Goal: Information Seeking & Learning: Learn about a topic

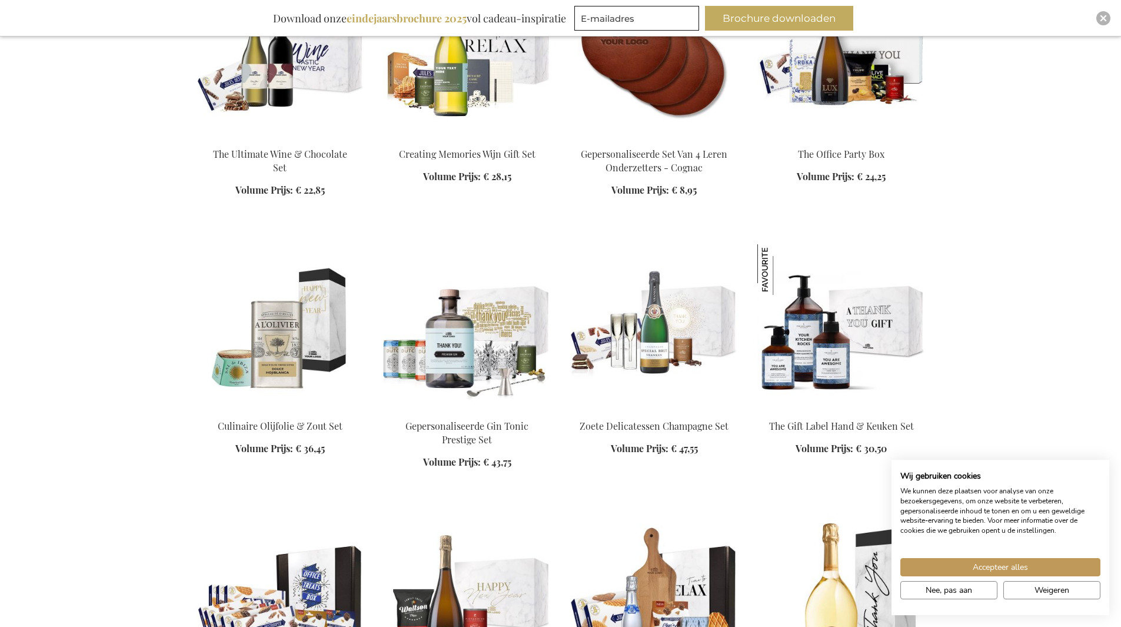
scroll to position [1711, 0]
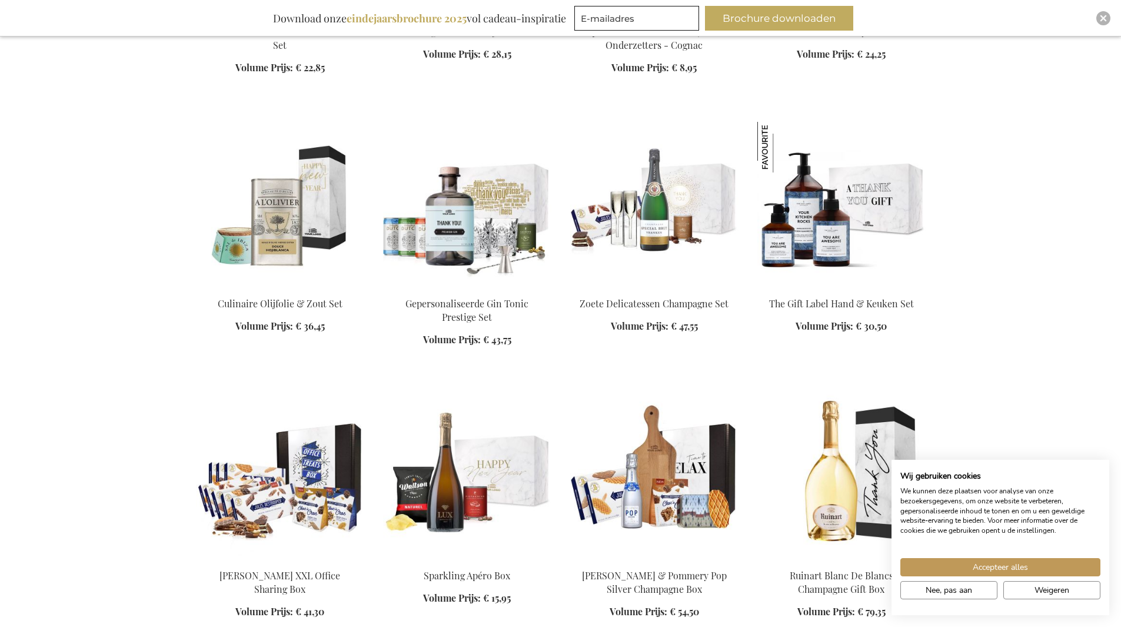
scroll to position [1834, 0]
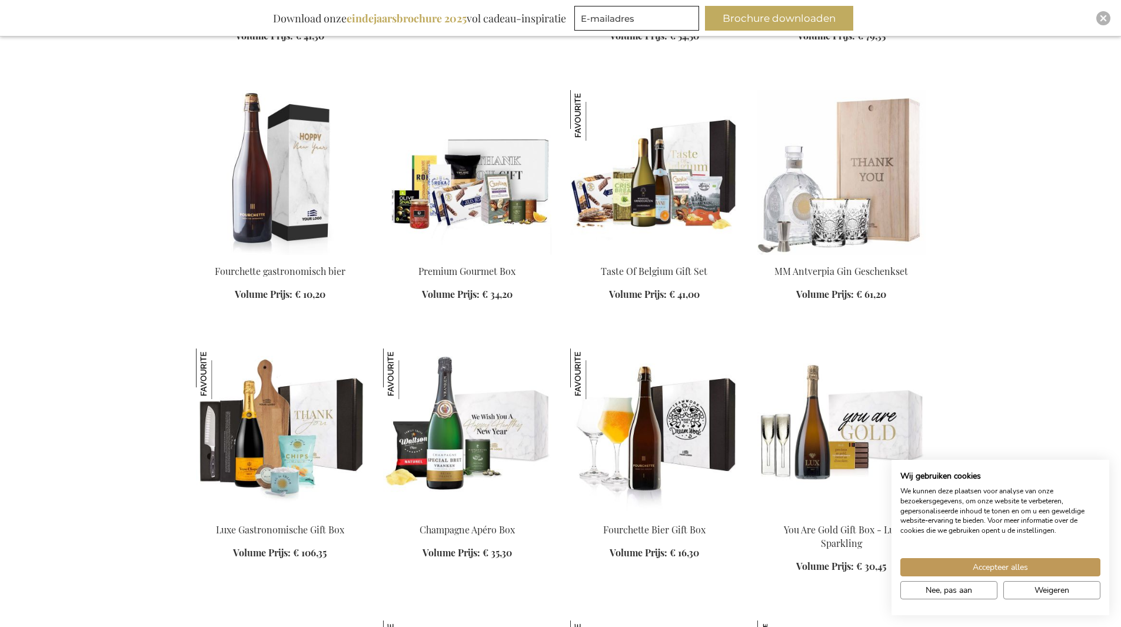
scroll to position [2406, 0]
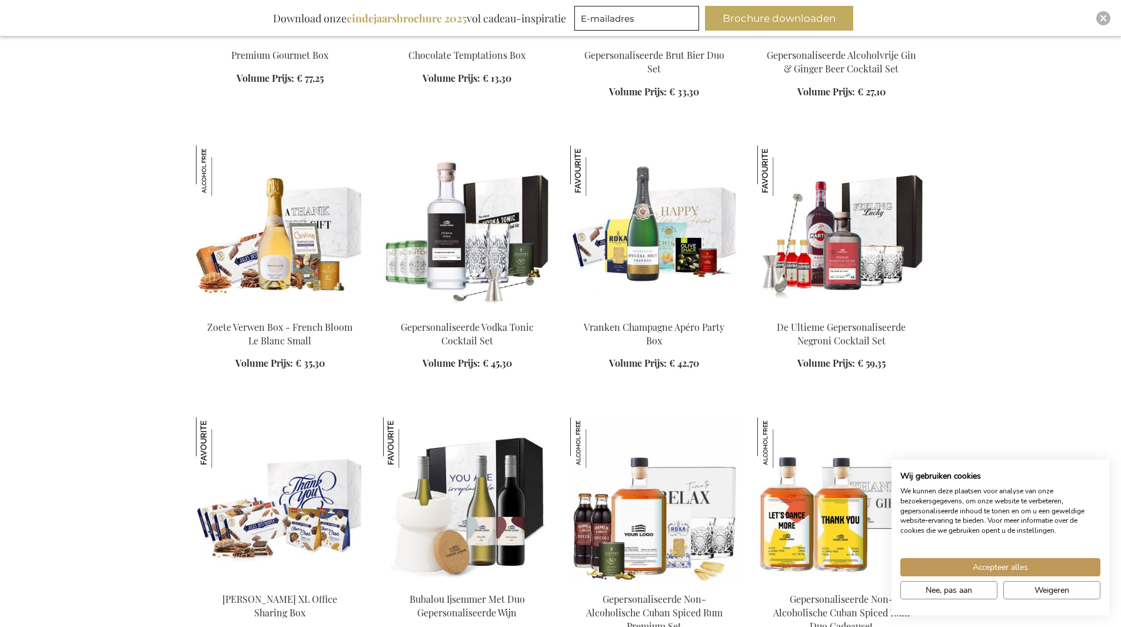
scroll to position [3152, 0]
click at [983, 567] on span "Accepteer alles" at bounding box center [1000, 567] width 55 height 12
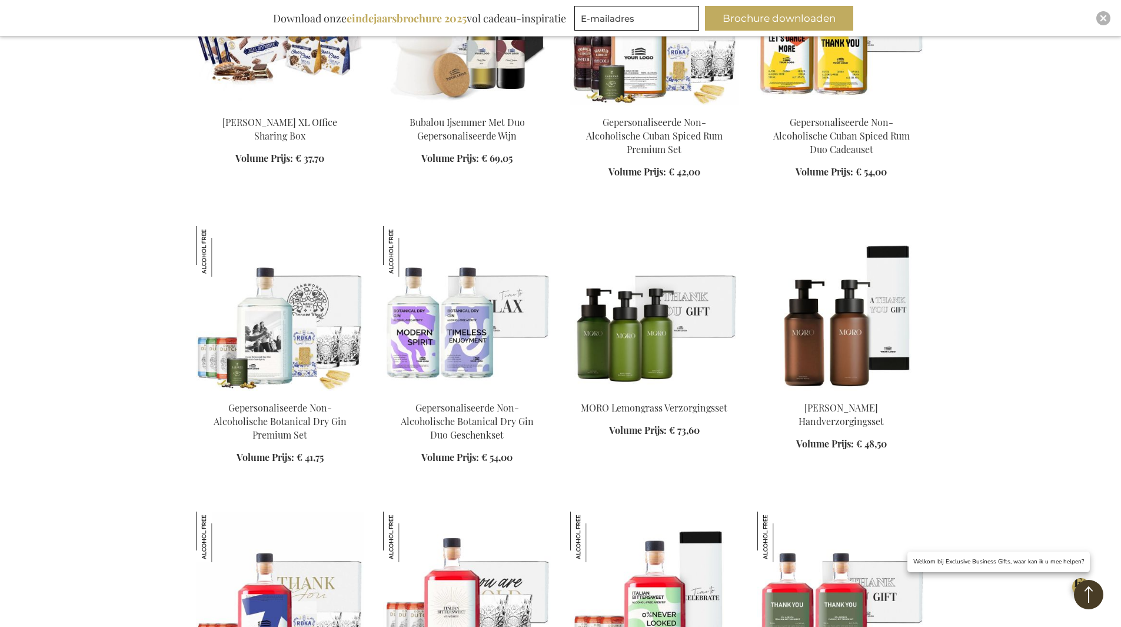
scroll to position [3629, 0]
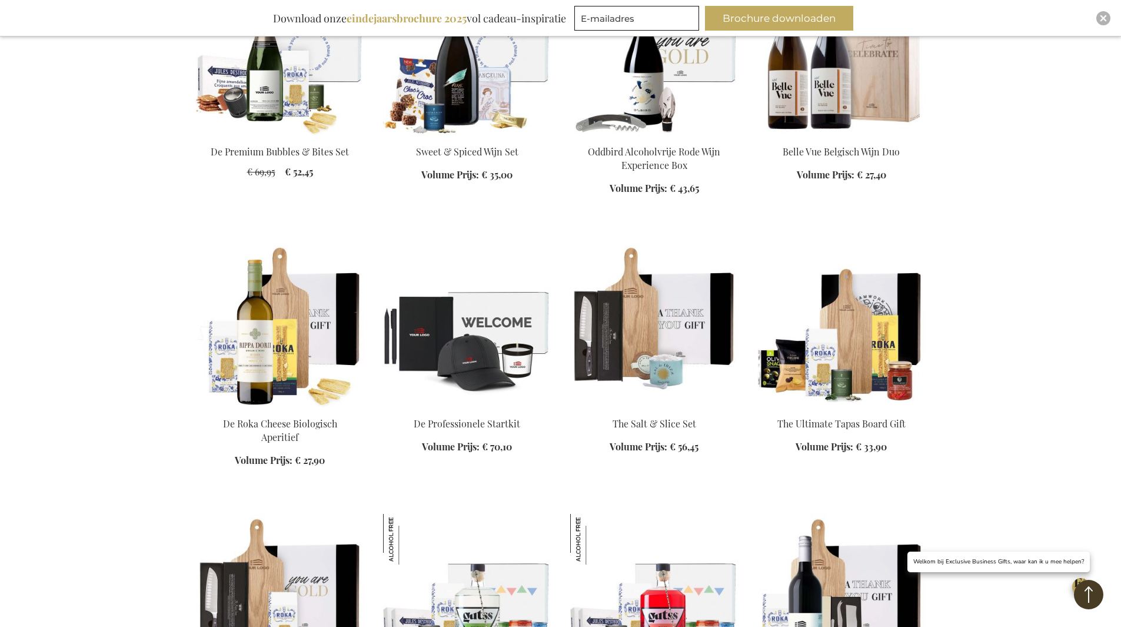
scroll to position [4441, 0]
click at [704, 342] on img at bounding box center [654, 324] width 168 height 165
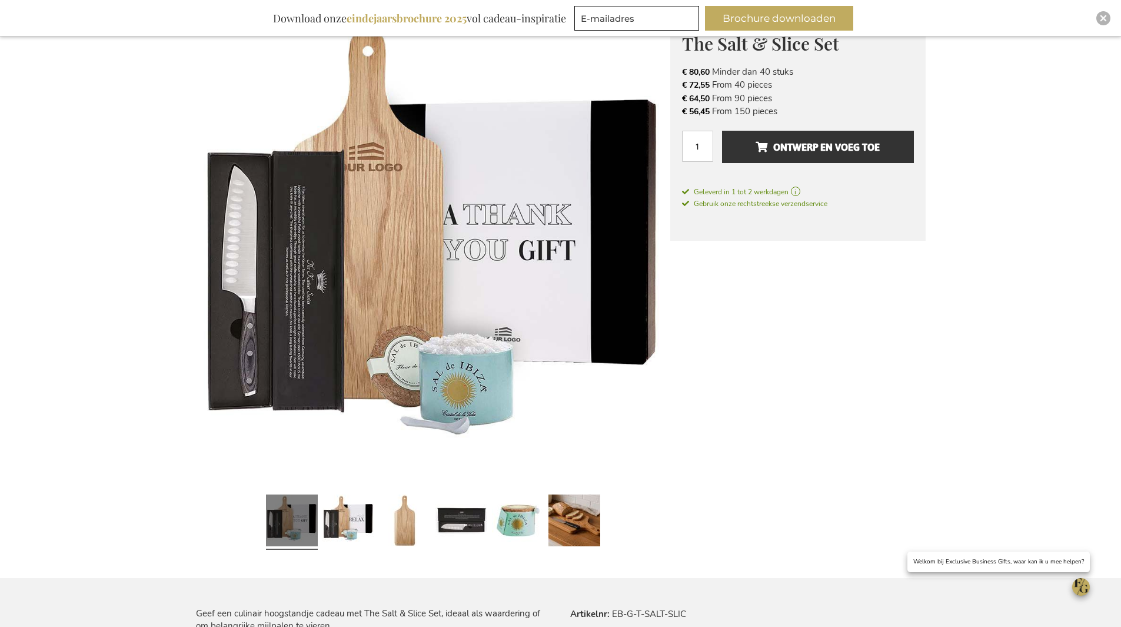
scroll to position [182, 0]
click at [360, 505] on link at bounding box center [348, 521] width 52 height 65
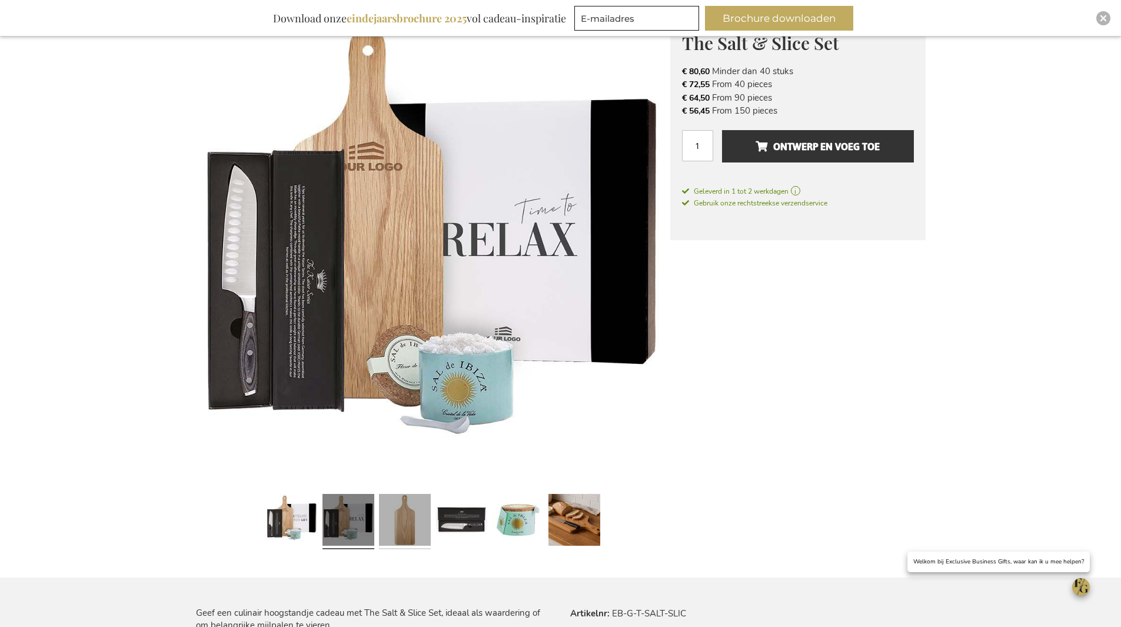
click at [420, 511] on link at bounding box center [405, 521] width 52 height 65
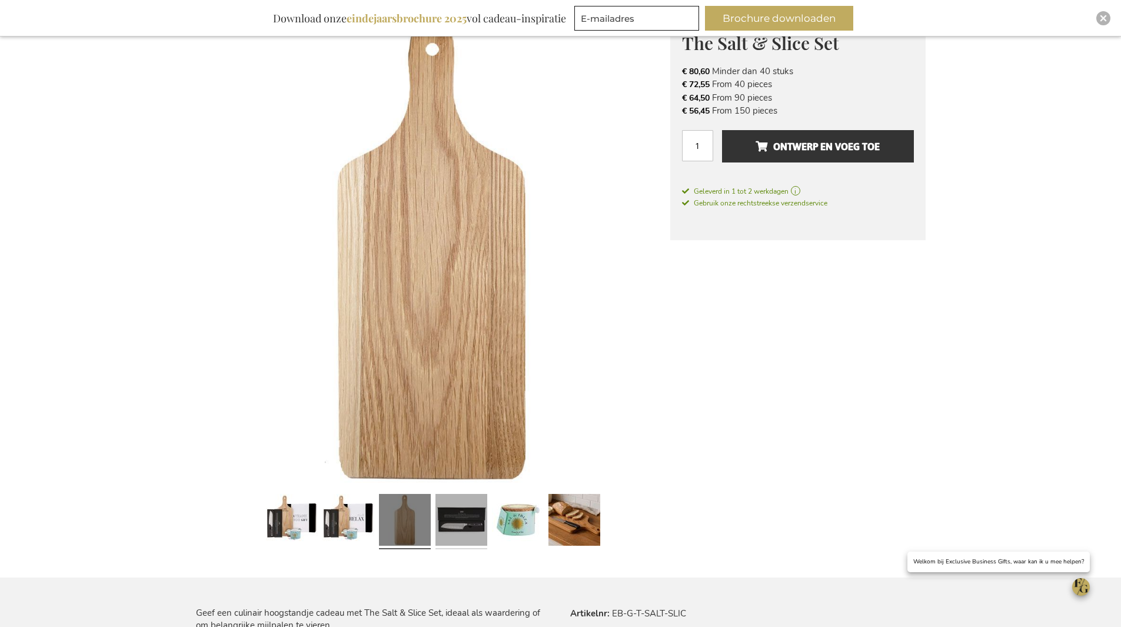
click at [473, 518] on link at bounding box center [461, 521] width 52 height 65
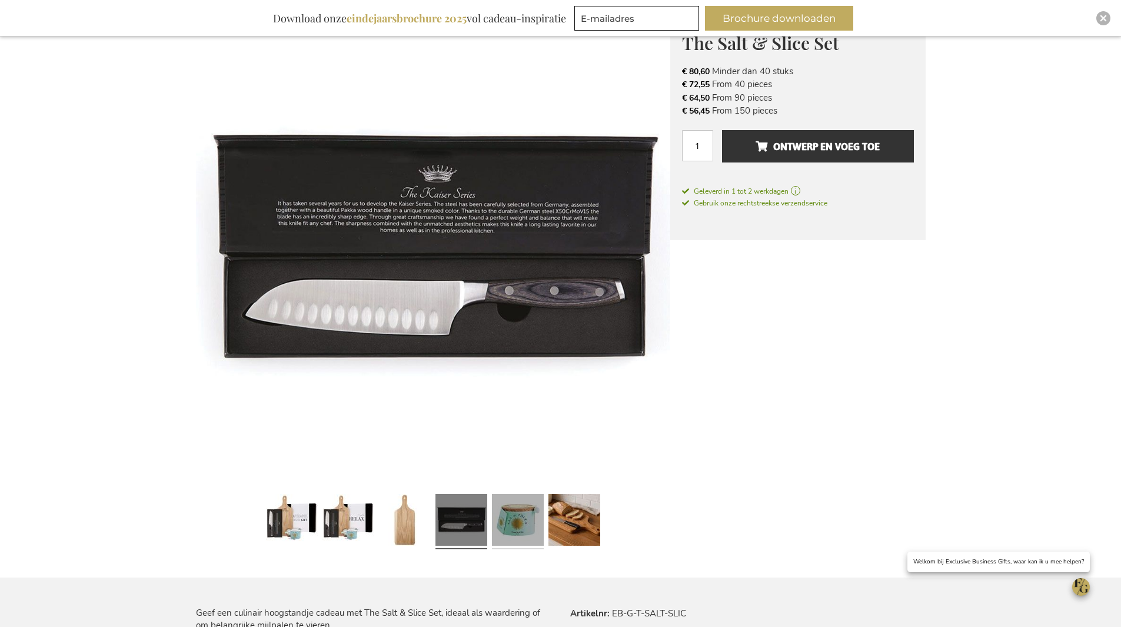
click at [518, 523] on link at bounding box center [518, 521] width 52 height 65
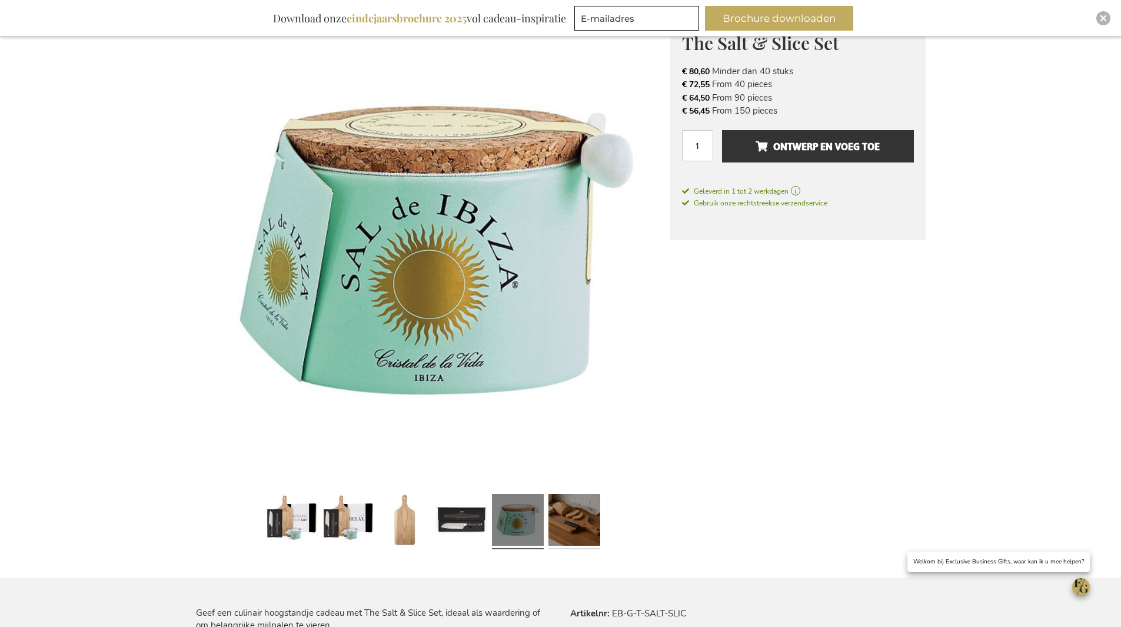
click at [576, 524] on link at bounding box center [574, 521] width 52 height 65
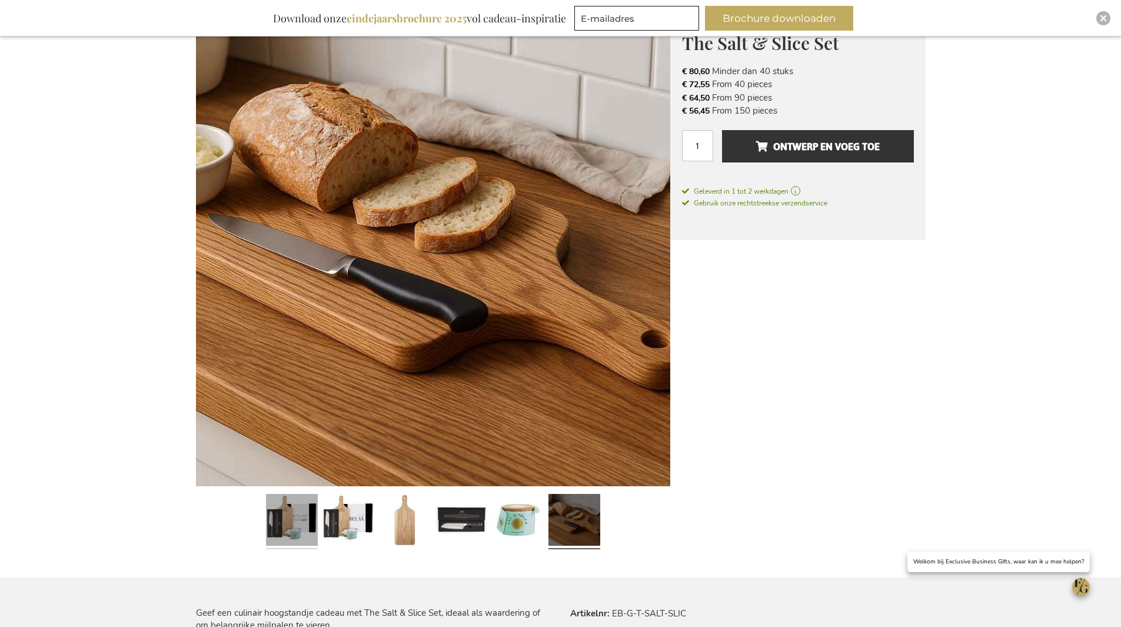
click at [302, 523] on link at bounding box center [292, 521] width 52 height 65
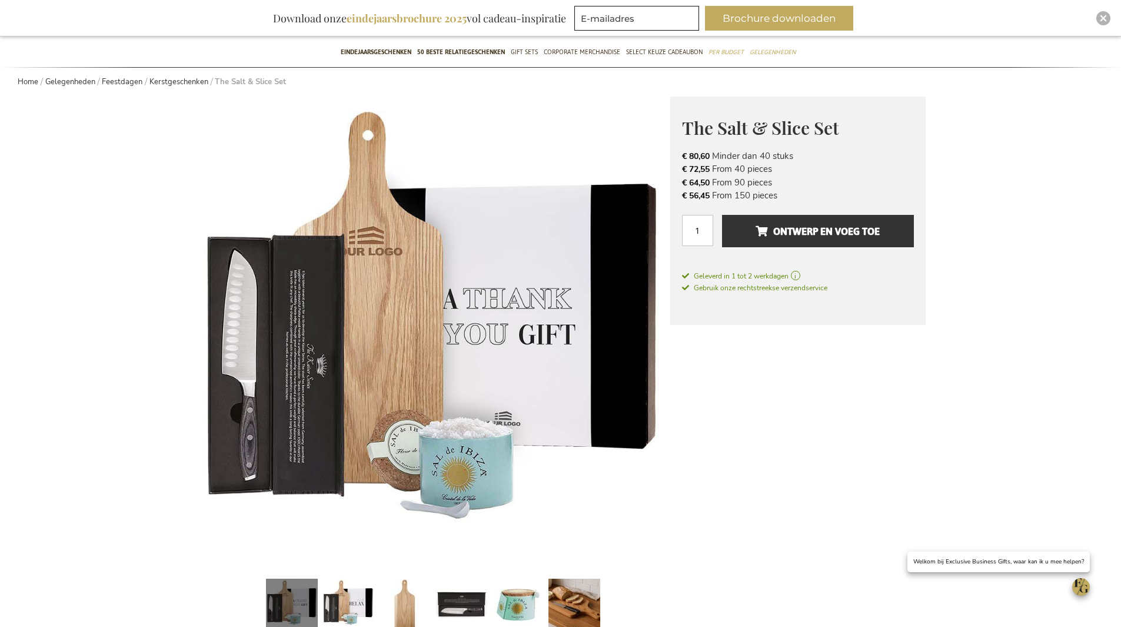
scroll to position [96, 0]
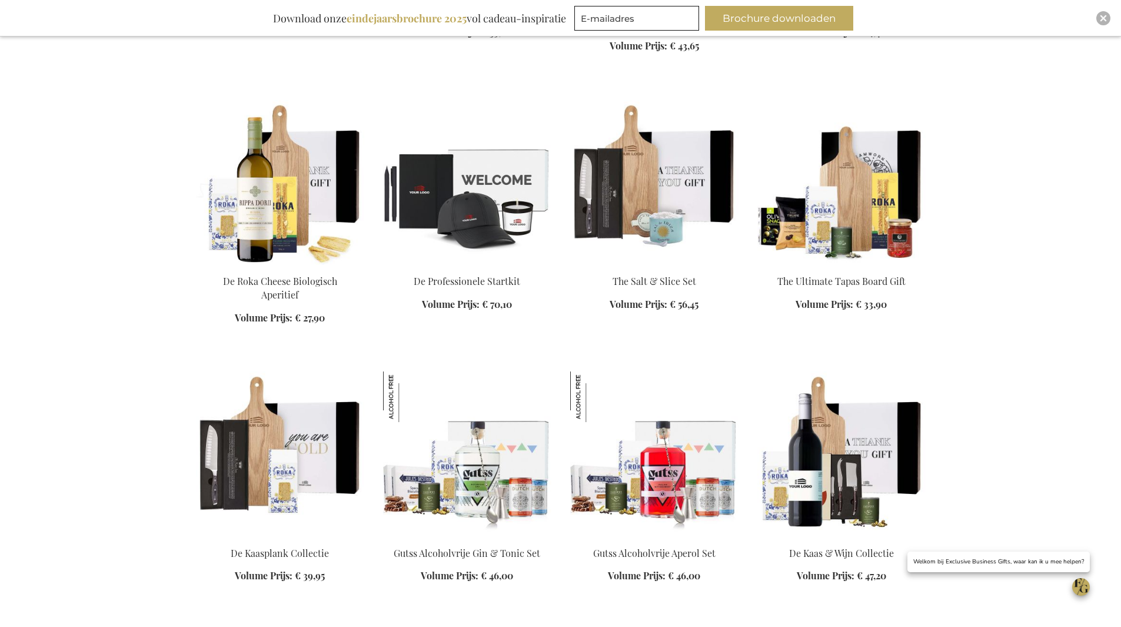
scroll to position [1409, 0]
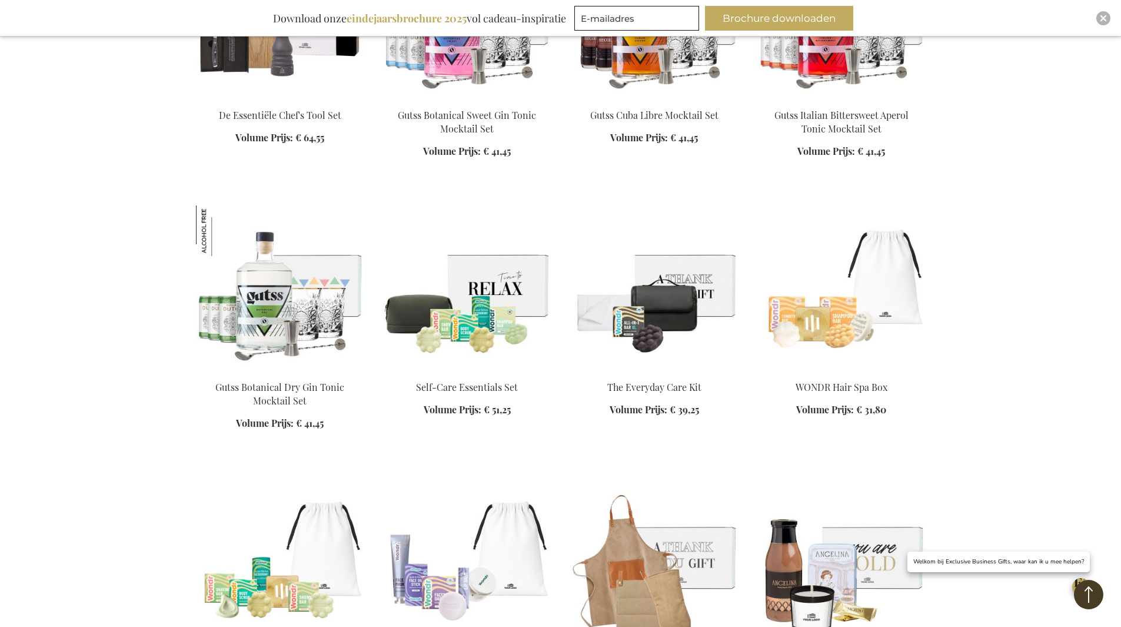
scroll to position [2091, 0]
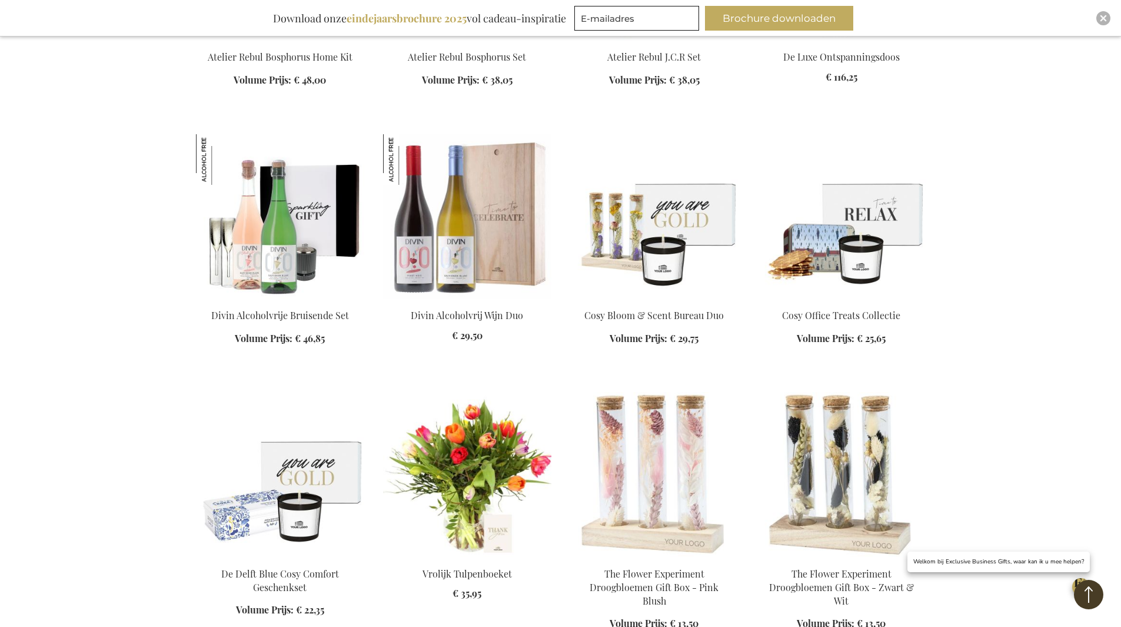
scroll to position [2951, 0]
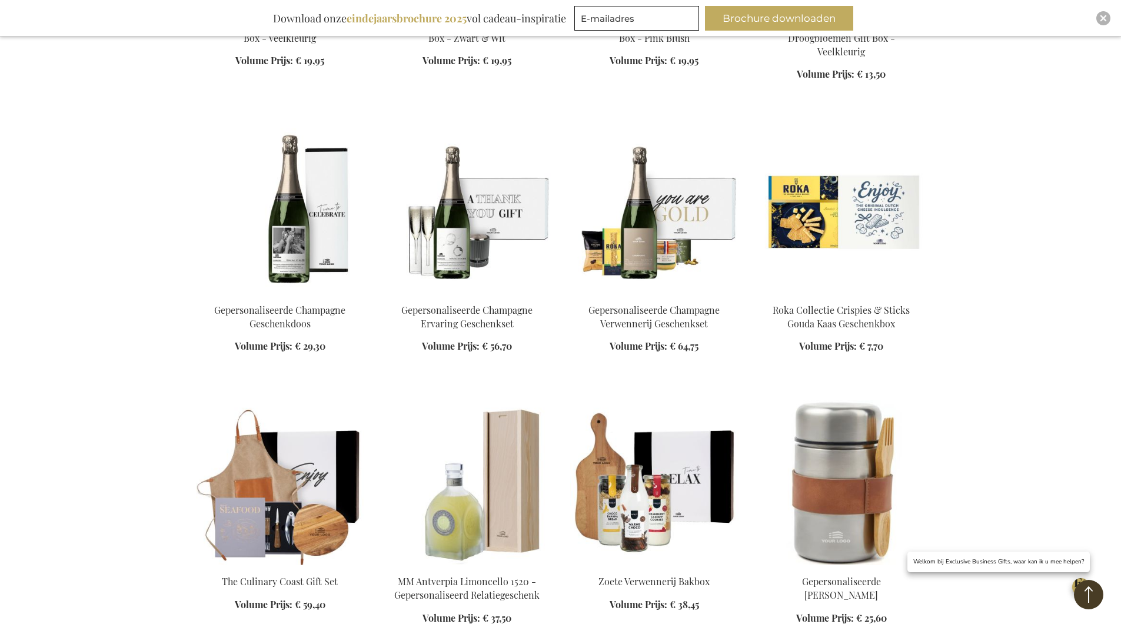
scroll to position [3786, 0]
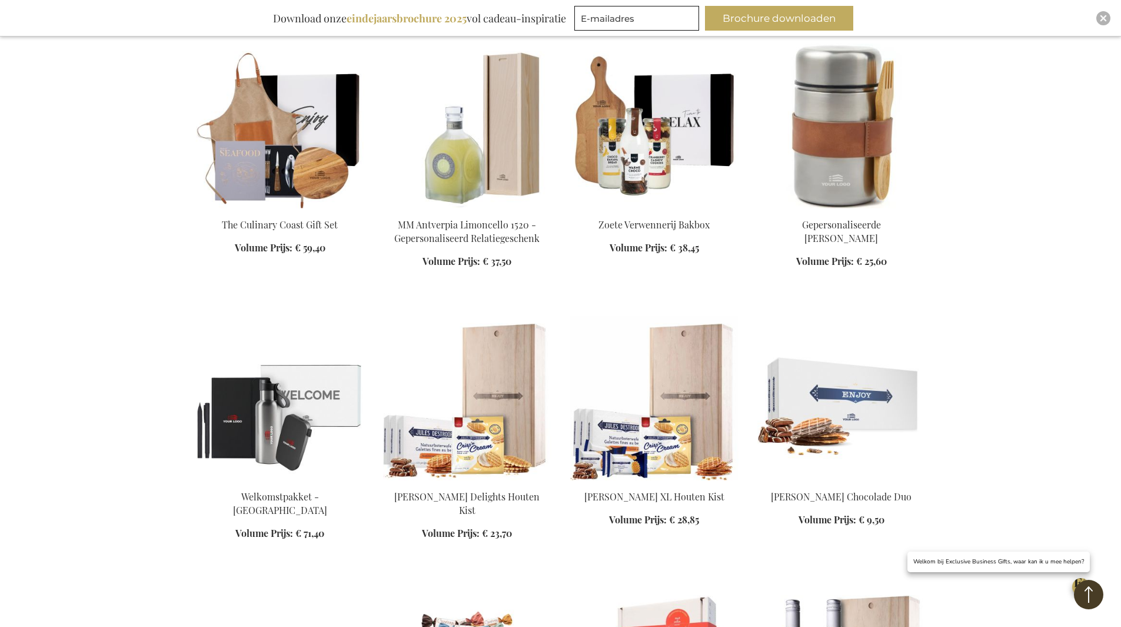
scroll to position [4142, 0]
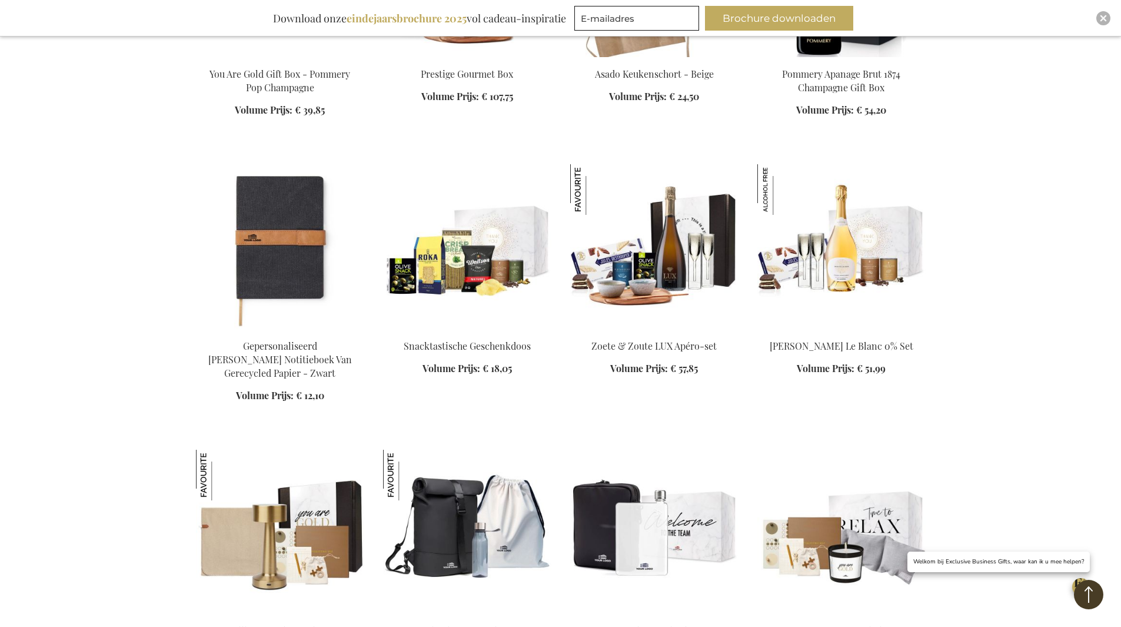
scroll to position [5398, 0]
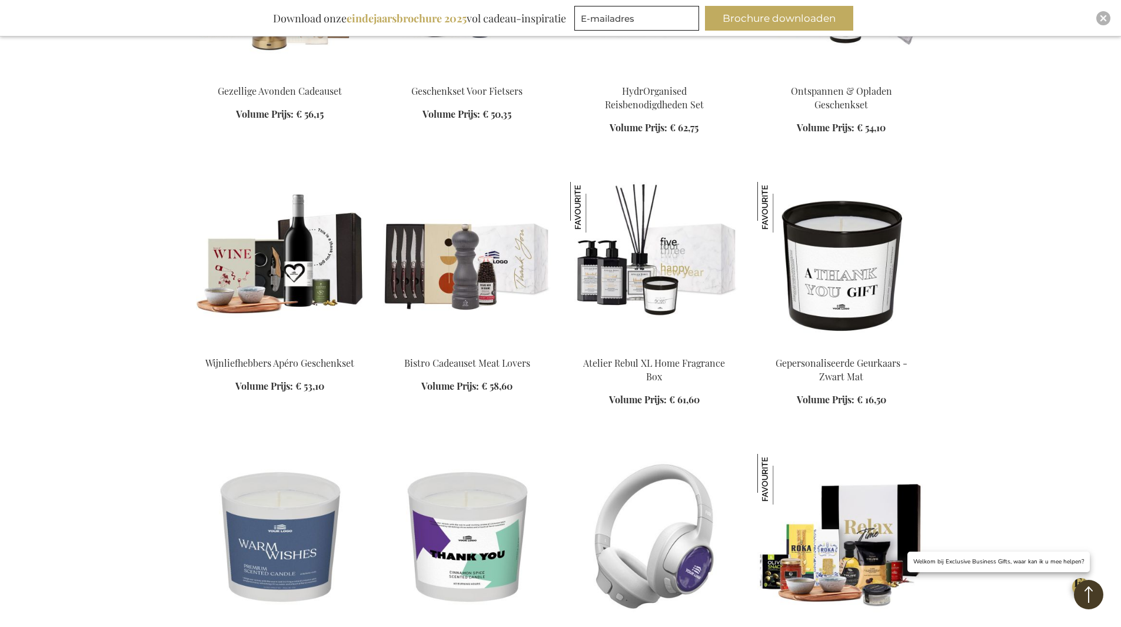
scroll to position [5920, 0]
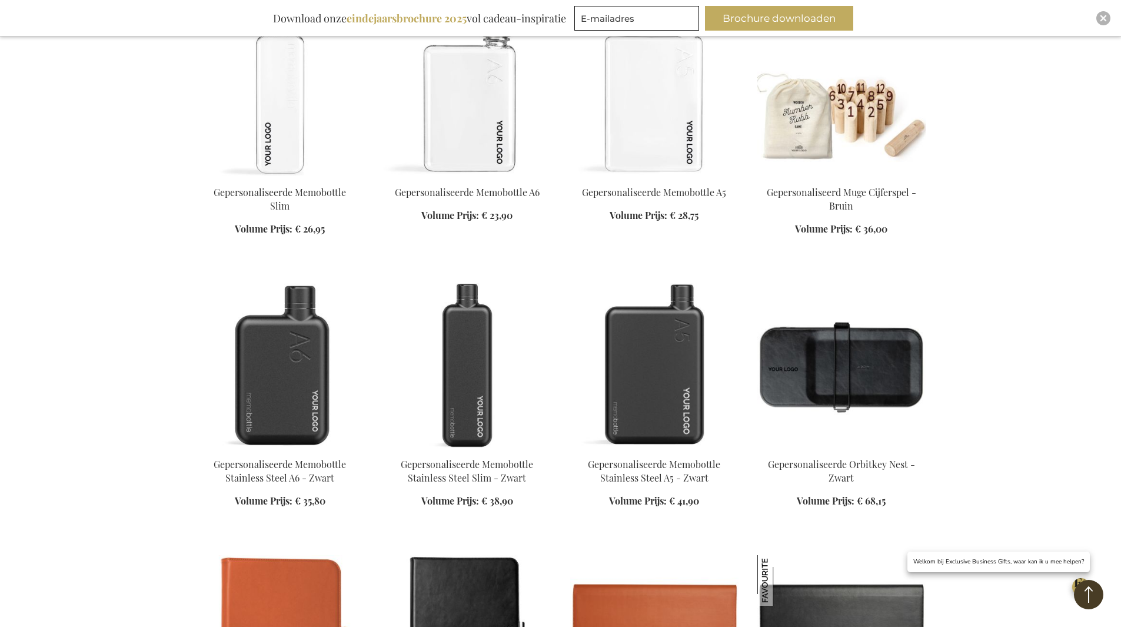
scroll to position [7483, 0]
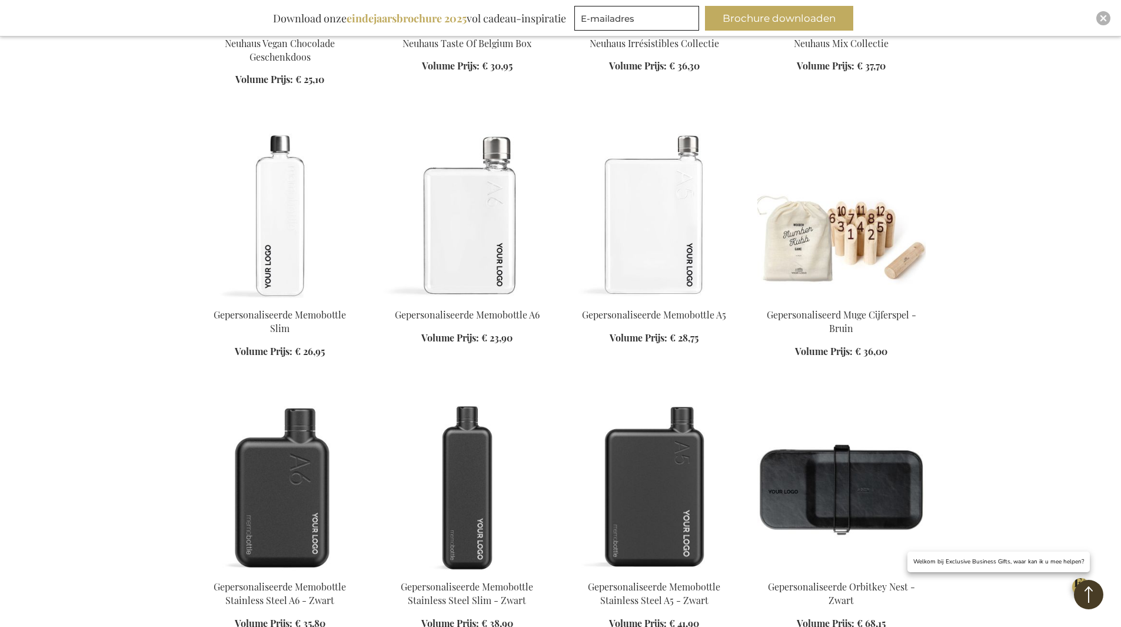
scroll to position [7325, 0]
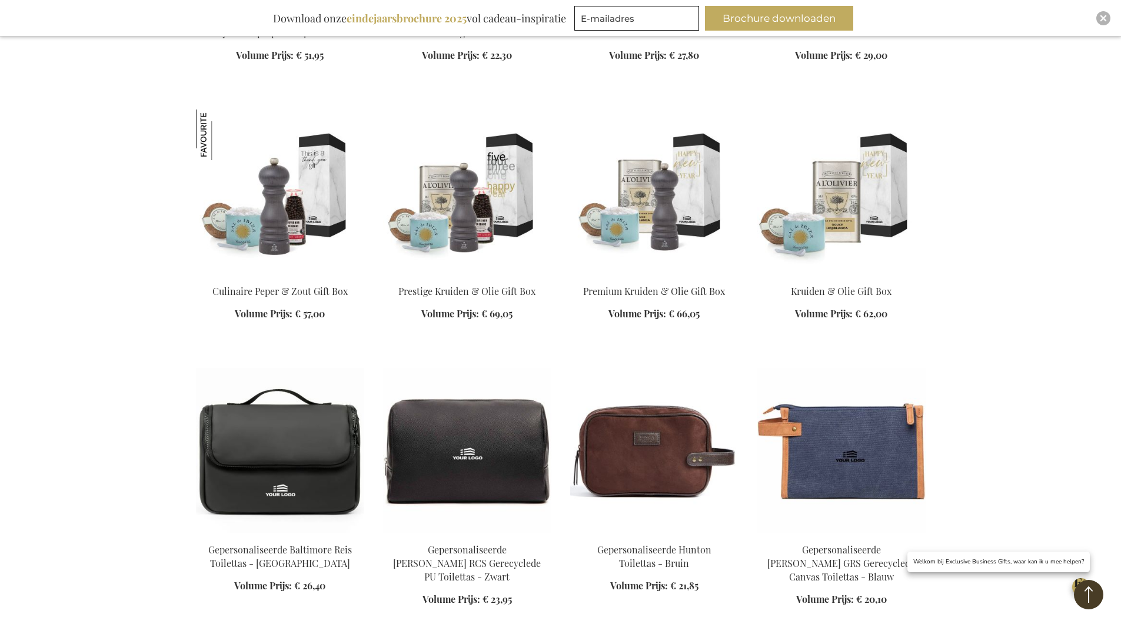
scroll to position [8439, 0]
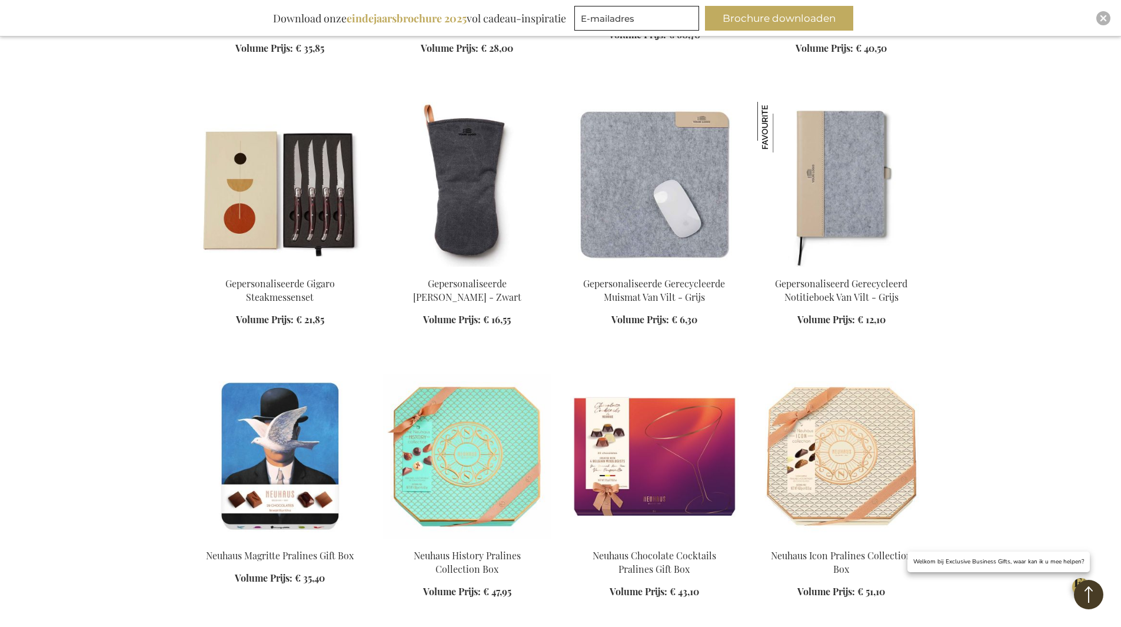
scroll to position [9824, 0]
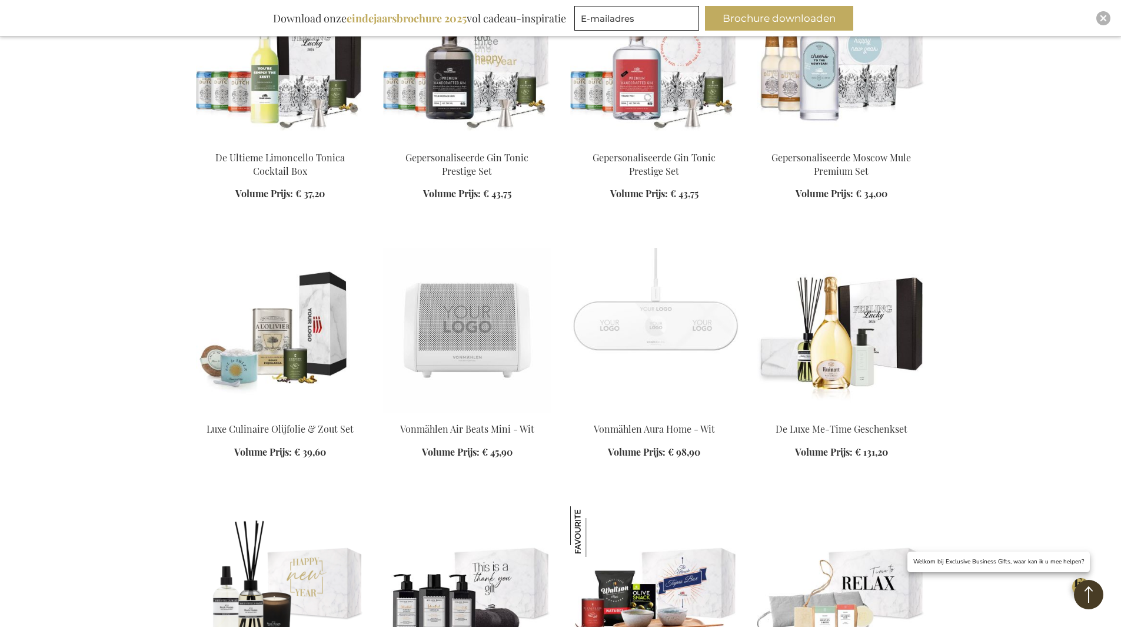
scroll to position [12132, 0]
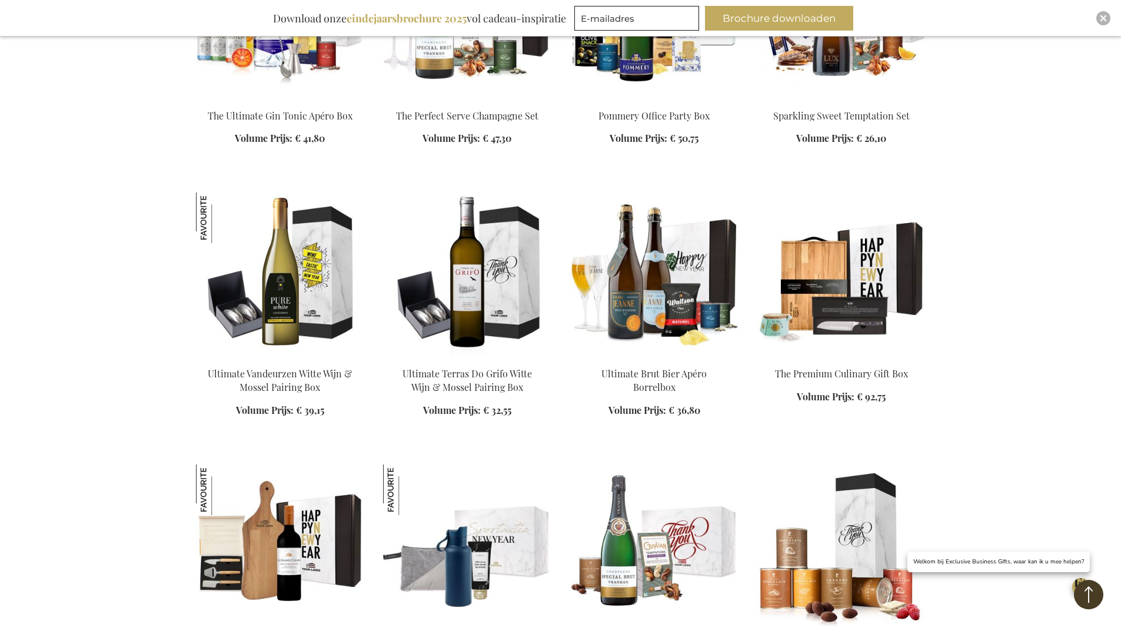
scroll to position [13806, 0]
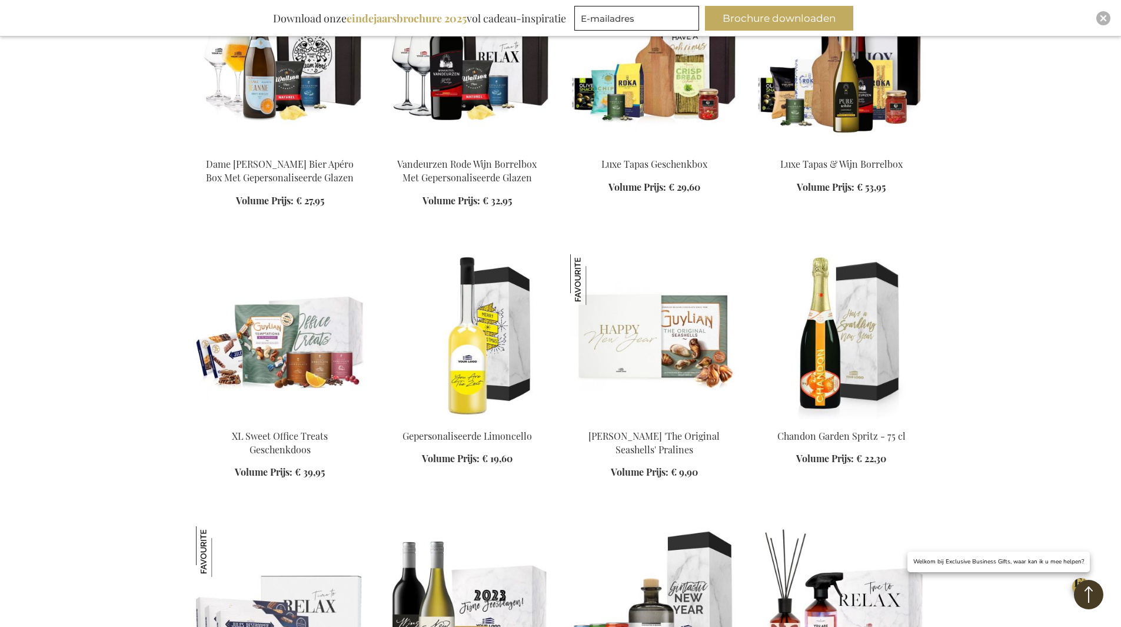
scroll to position [14566, 0]
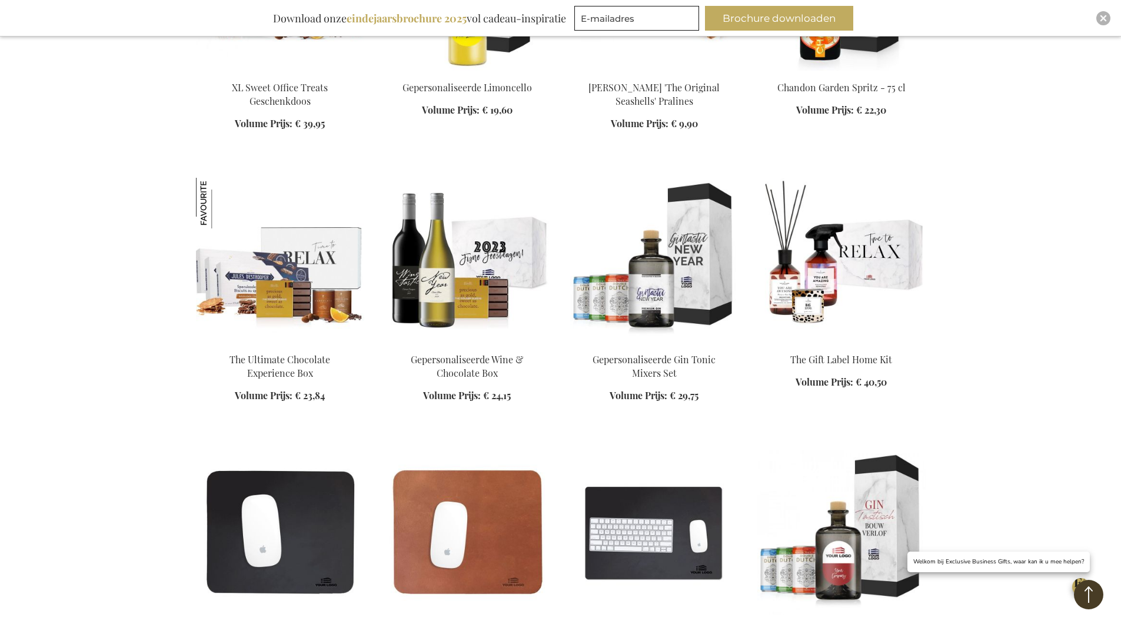
scroll to position [15003, 0]
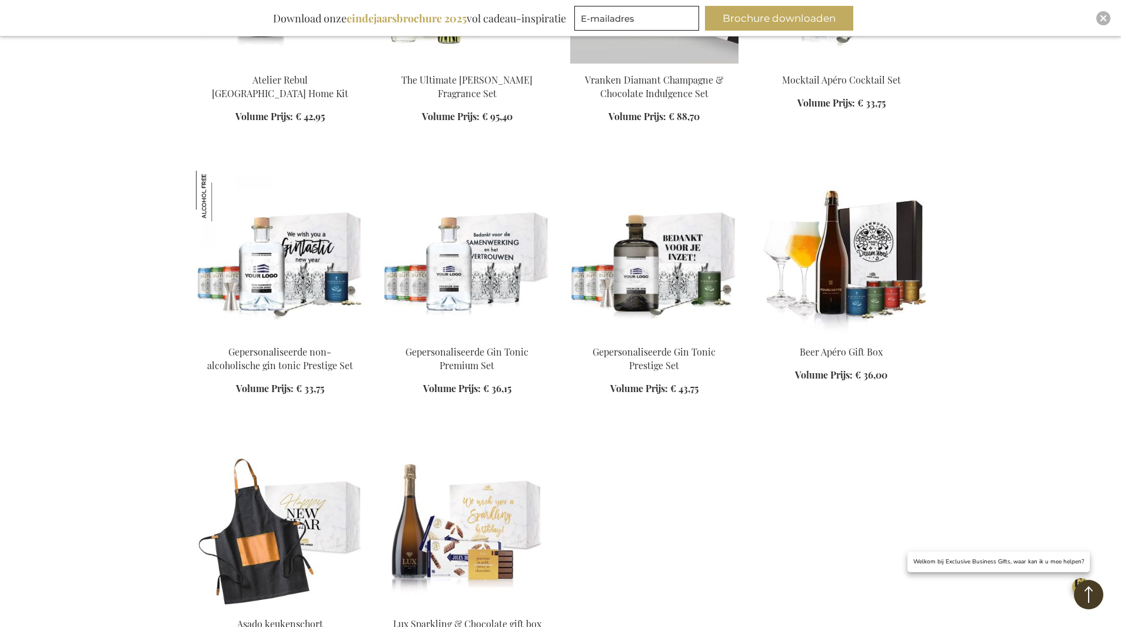
scroll to position [16000, 0]
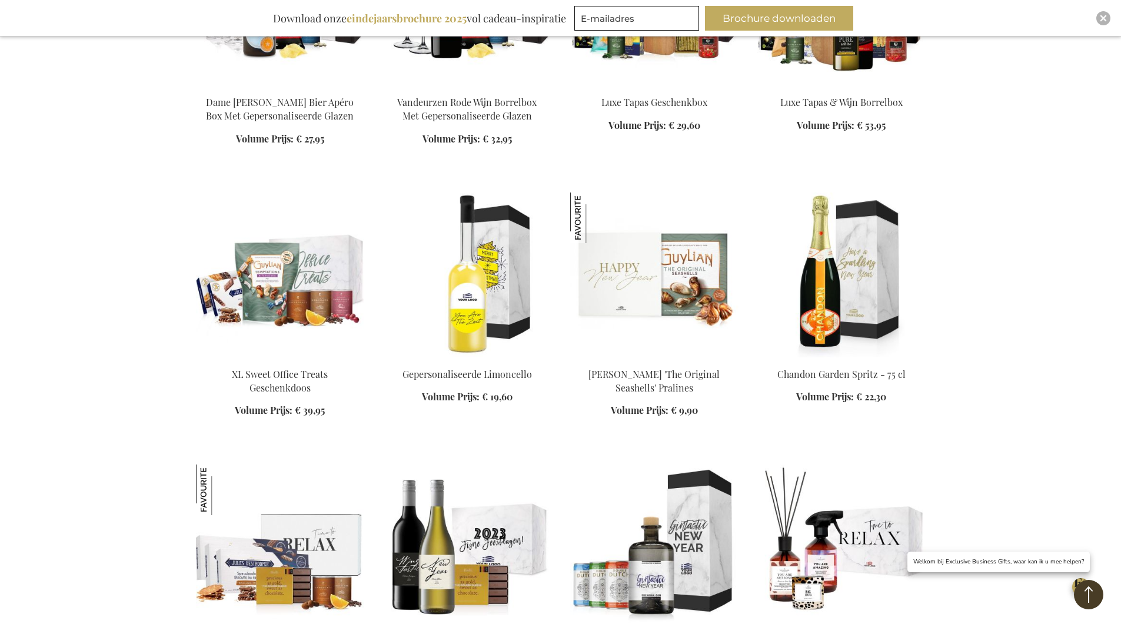
scroll to position [14618, 0]
